Goal: Task Accomplishment & Management: Manage account settings

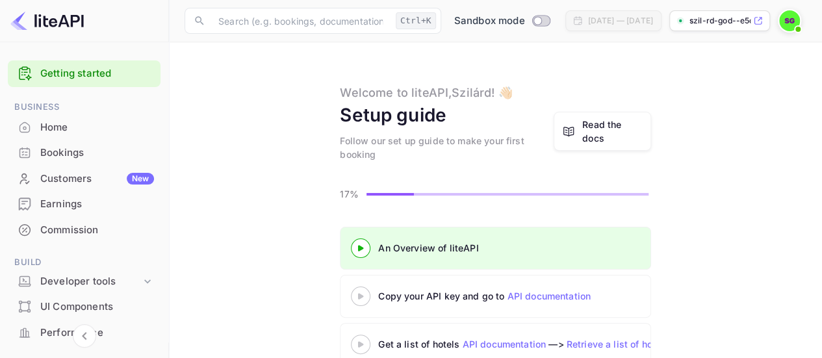
click at [170, 237] on main "Welcome to liteAPI, [PERSON_NAME] ! 👋🏻 Setup guide Follow our set up guide to m…" at bounding box center [495, 286] width 653 height 488
click at [165, 237] on div "Getting started Business Home Bookings Customers New Earnings Commission Build …" at bounding box center [84, 331] width 168 height 553
click at [169, 237] on main "Welcome to liteAPI, [PERSON_NAME] ! 👋🏻 Setup guide Follow our set up guide to m…" at bounding box center [495, 286] width 653 height 488
click at [165, 236] on div "Getting started Business Home Bookings Customers New Earnings Commission Build …" at bounding box center [84, 331] width 168 height 553
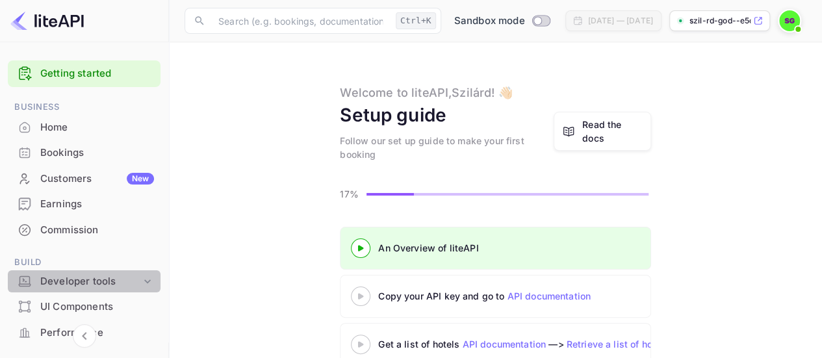
click at [145, 280] on icon at bounding box center [147, 281] width 13 height 13
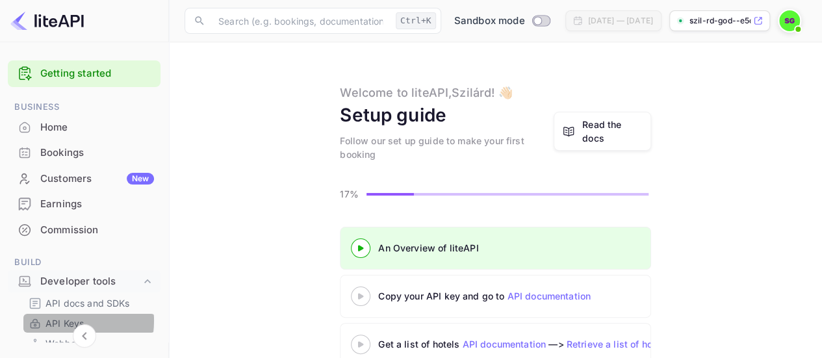
click at [59, 321] on p "API Keys" at bounding box center [64, 323] width 38 height 14
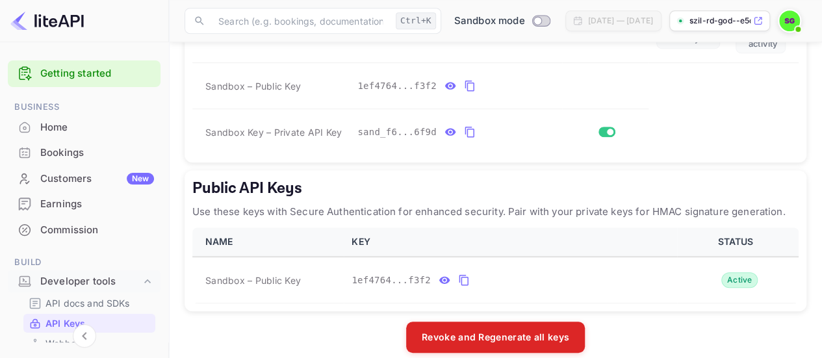
scroll to position [386, 0]
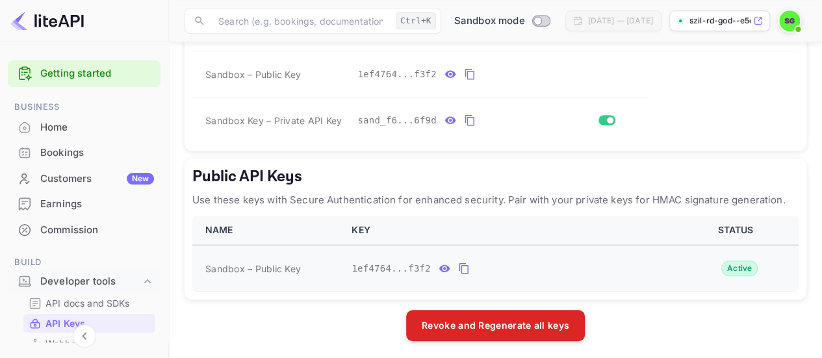
click at [458, 269] on icon "public api keys table" at bounding box center [464, 268] width 12 height 16
